Goal: Task Accomplishment & Management: Use online tool/utility

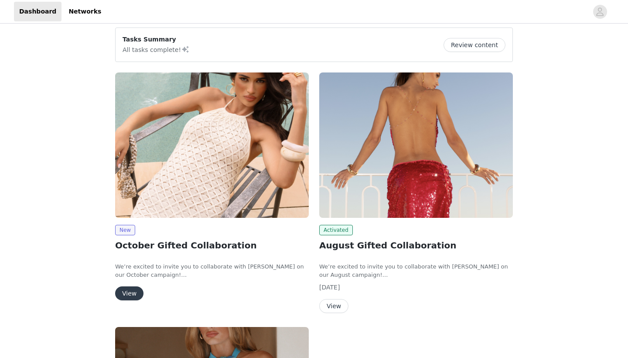
scroll to position [93, 0]
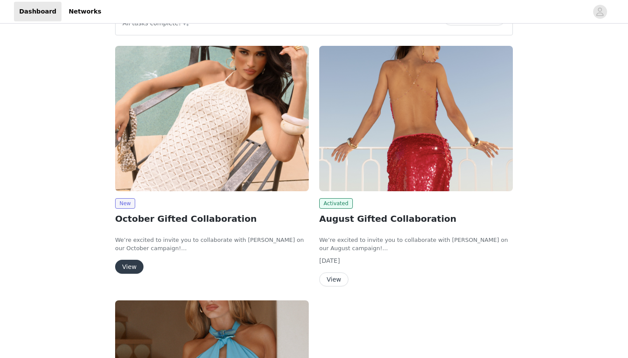
click at [133, 264] on button "View" at bounding box center [129, 267] width 28 height 14
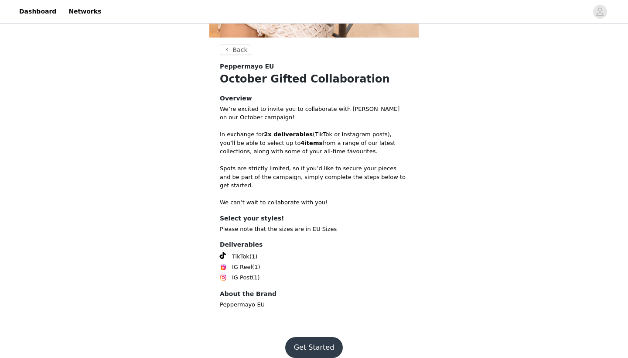
scroll to position [215, 0]
click at [320, 342] on button "Get Started" at bounding box center [314, 348] width 58 height 21
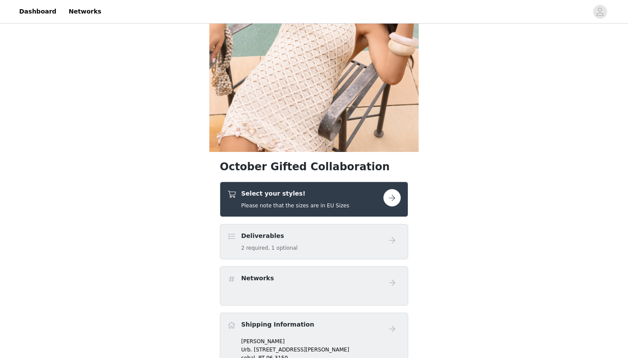
scroll to position [106, 0]
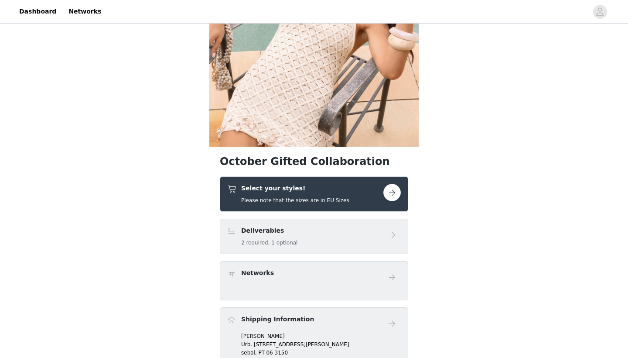
click at [385, 184] on link at bounding box center [391, 192] width 17 height 17
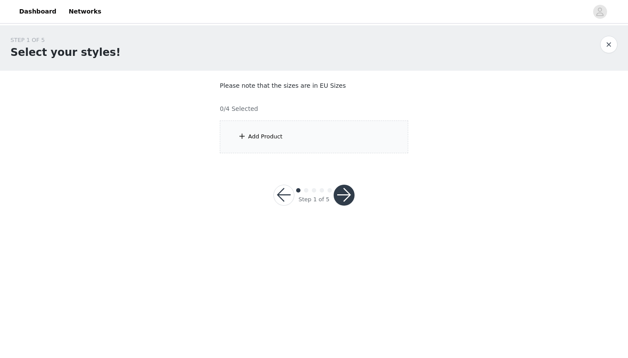
click at [335, 135] on div "Add Product" at bounding box center [314, 136] width 188 height 33
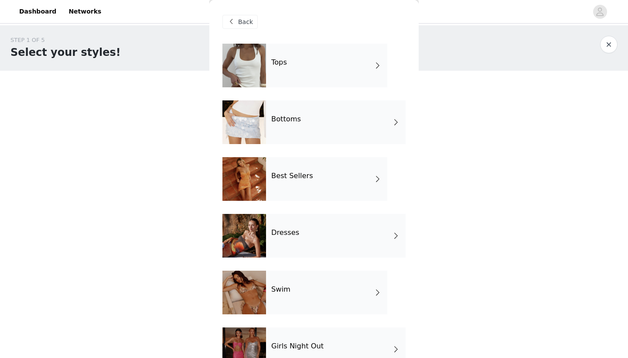
click at [303, 184] on div "Best Sellers" at bounding box center [326, 179] width 121 height 44
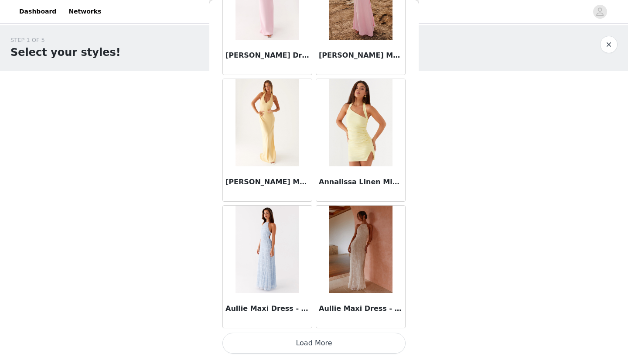
click at [322, 345] on button "Load More" at bounding box center [313, 342] width 183 height 21
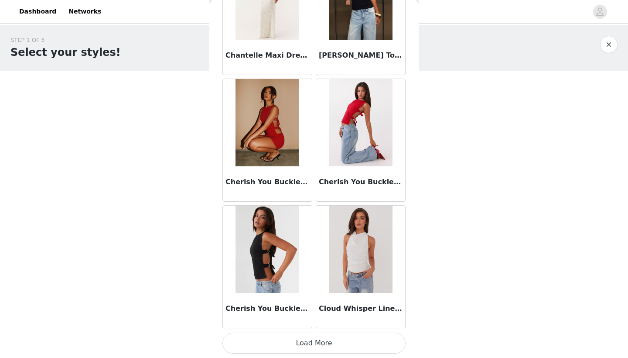
click at [315, 348] on button "Load More" at bounding box center [313, 342] width 183 height 21
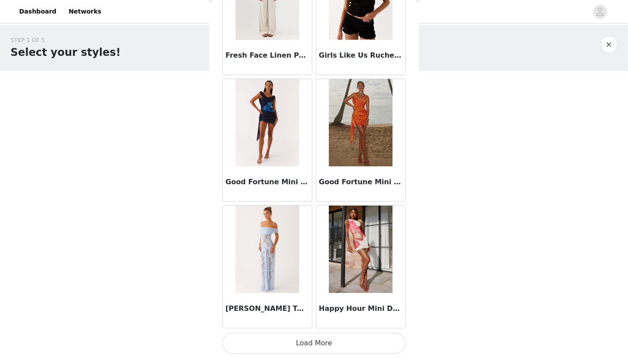
click at [321, 345] on button "Load More" at bounding box center [313, 342] width 183 height 21
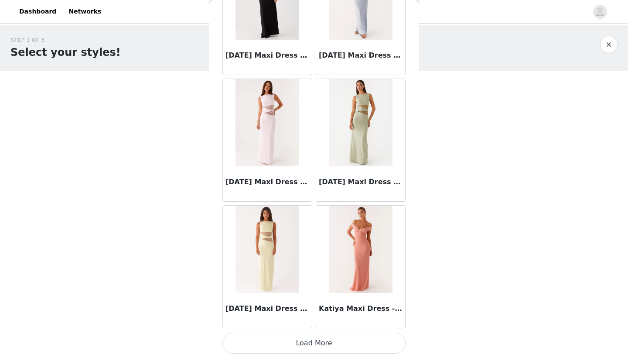
click at [321, 345] on button "Load More" at bounding box center [313, 342] width 183 height 21
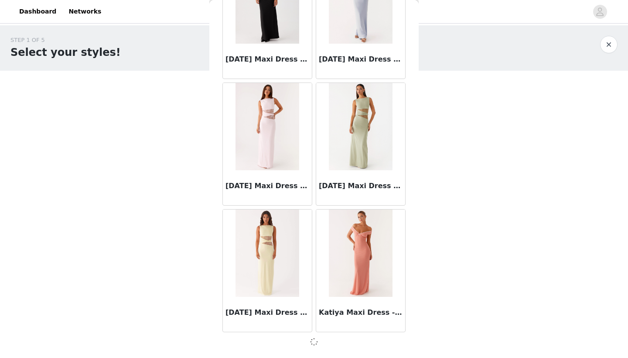
scroll to position [4768, 0]
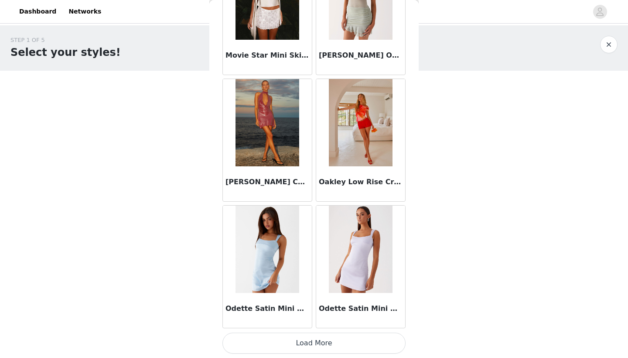
click at [321, 345] on button "Load More" at bounding box center [313, 342] width 183 height 21
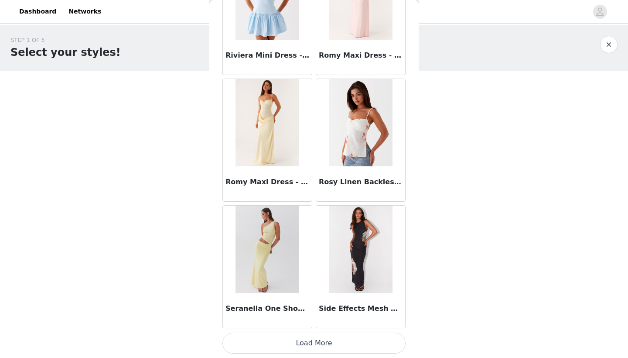
click at [321, 345] on button "Load More" at bounding box center [313, 342] width 183 height 21
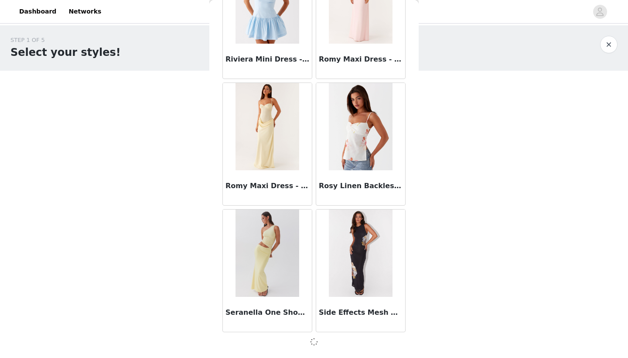
scroll to position [7297, 0]
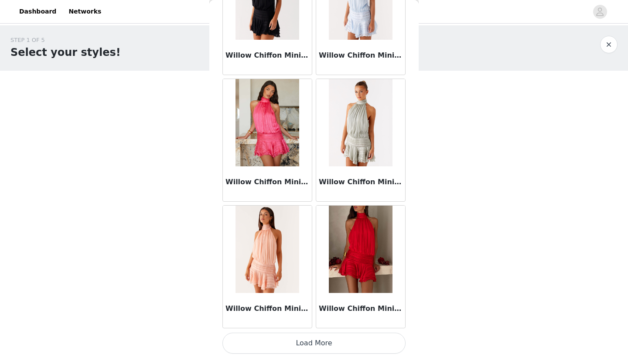
click at [321, 345] on button "Load More" at bounding box center [313, 342] width 183 height 21
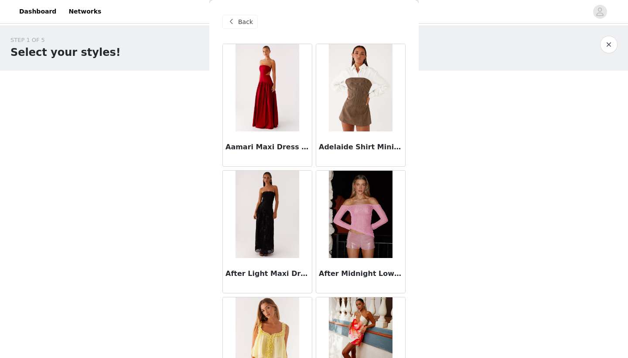
scroll to position [0, 0]
click at [249, 23] on span "Back" at bounding box center [245, 21] width 15 height 9
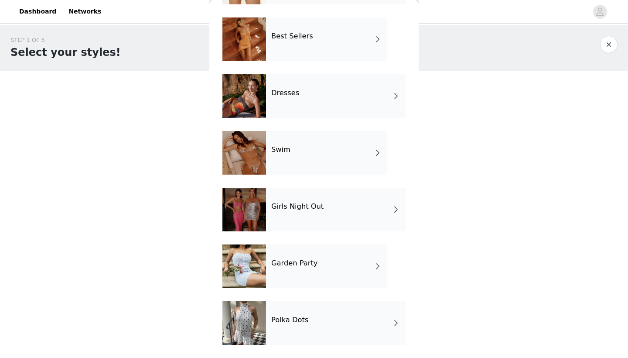
scroll to position [140, 0]
click at [290, 319] on h4 "Polka Dots" at bounding box center [289, 320] width 37 height 8
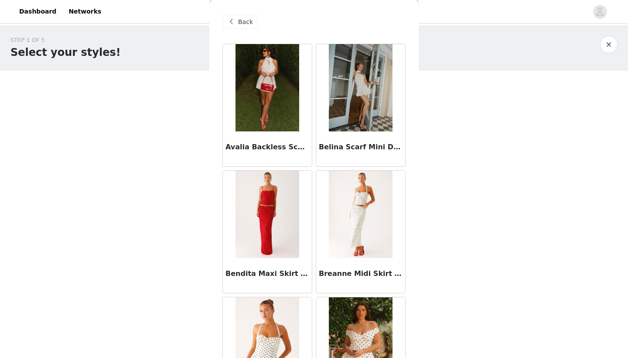
scroll to position [0, 0]
click at [249, 20] on span "Back" at bounding box center [245, 21] width 15 height 9
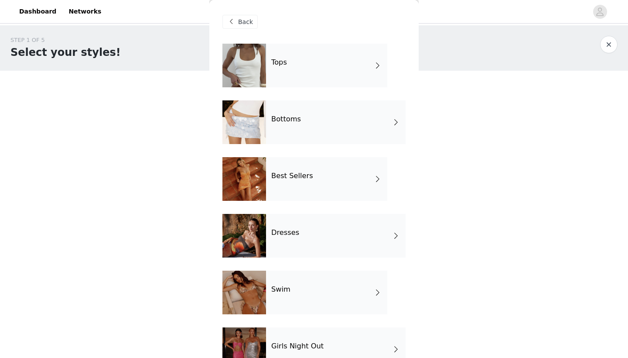
click at [295, 249] on div "Dresses" at bounding box center [336, 236] width 140 height 44
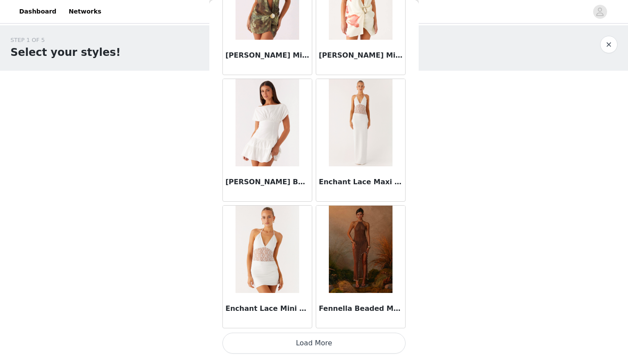
scroll to position [977, 0]
click at [309, 345] on button "Load More" at bounding box center [313, 342] width 183 height 21
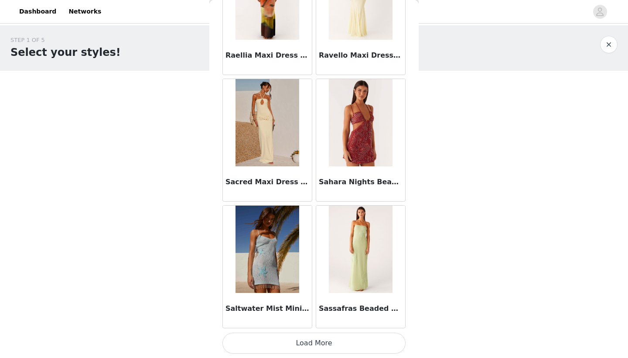
scroll to position [0, 0]
click at [309, 345] on button "Load More" at bounding box center [313, 342] width 183 height 21
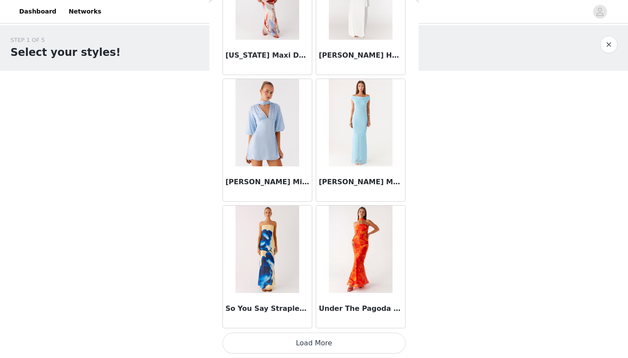
click at [309, 345] on button "Load More" at bounding box center [313, 342] width 183 height 21
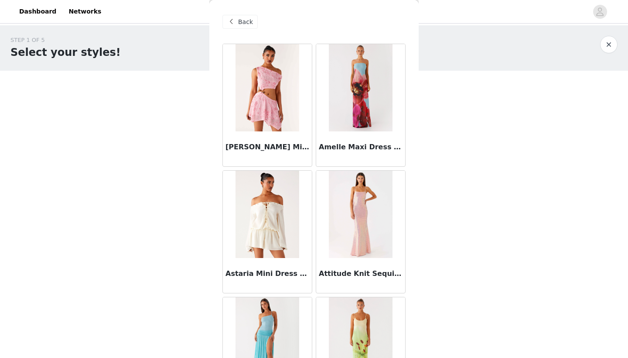
click at [247, 26] on span "Back" at bounding box center [245, 21] width 15 height 9
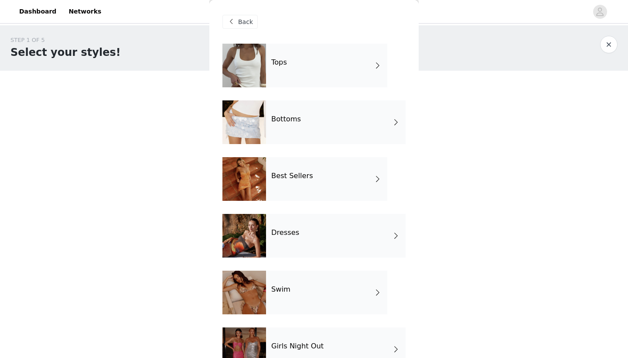
scroll to position [30, 0]
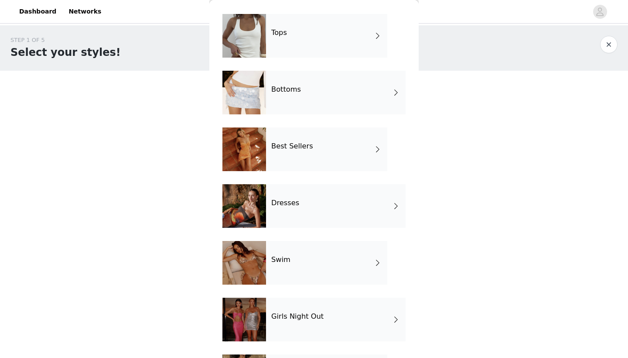
click at [301, 319] on h4 "Girls Night Out" at bounding box center [297, 316] width 52 height 8
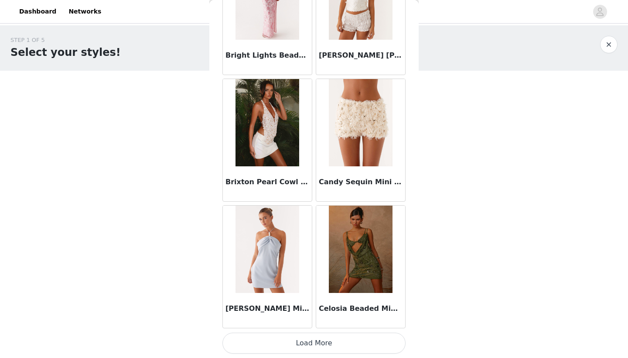
scroll to position [977, 0]
click at [317, 346] on button "Load More" at bounding box center [313, 342] width 183 height 21
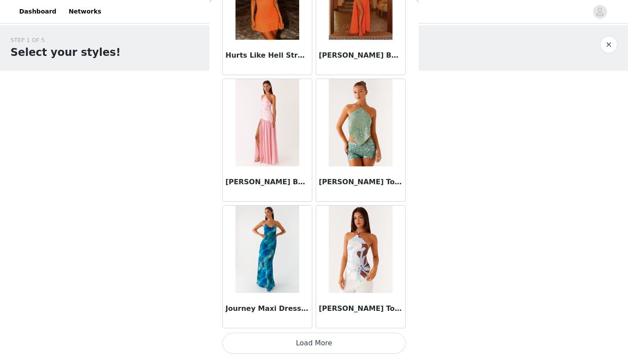
click at [317, 346] on button "Load More" at bounding box center [313, 342] width 183 height 21
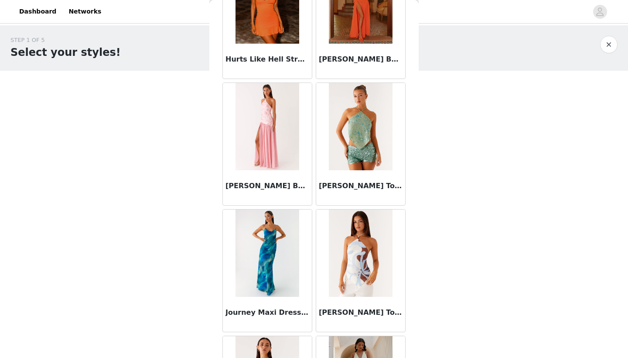
scroll to position [0, 0]
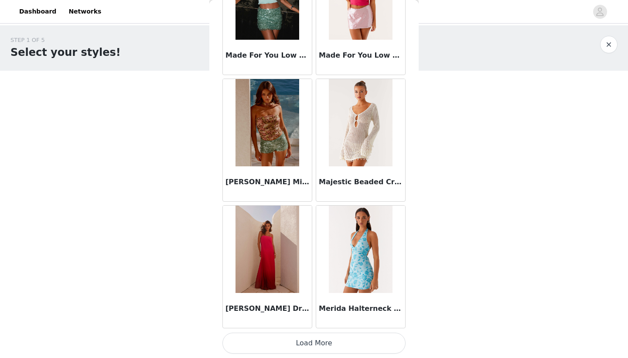
click at [317, 346] on button "Load More" at bounding box center [313, 342] width 183 height 21
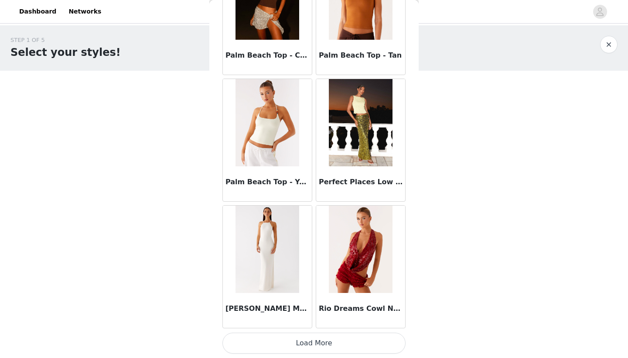
scroll to position [4771, 0]
click at [330, 349] on button "Load More" at bounding box center [313, 342] width 183 height 21
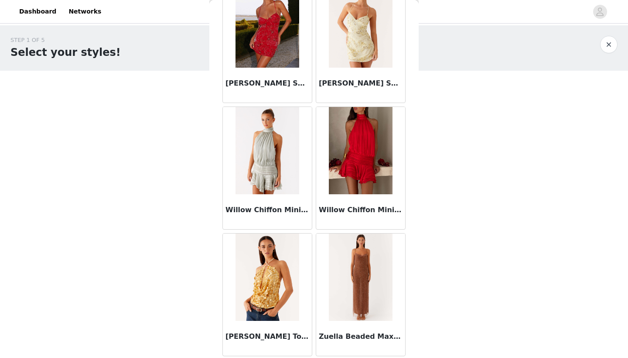
scroll to position [0, 0]
